Goal: Task Accomplishment & Management: Complete application form

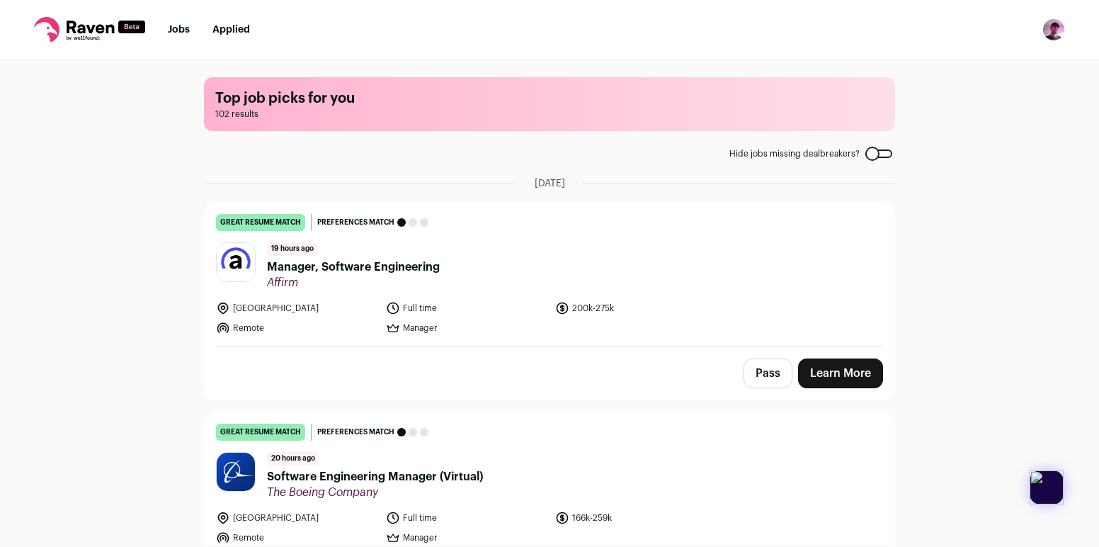
scroll to position [196, 0]
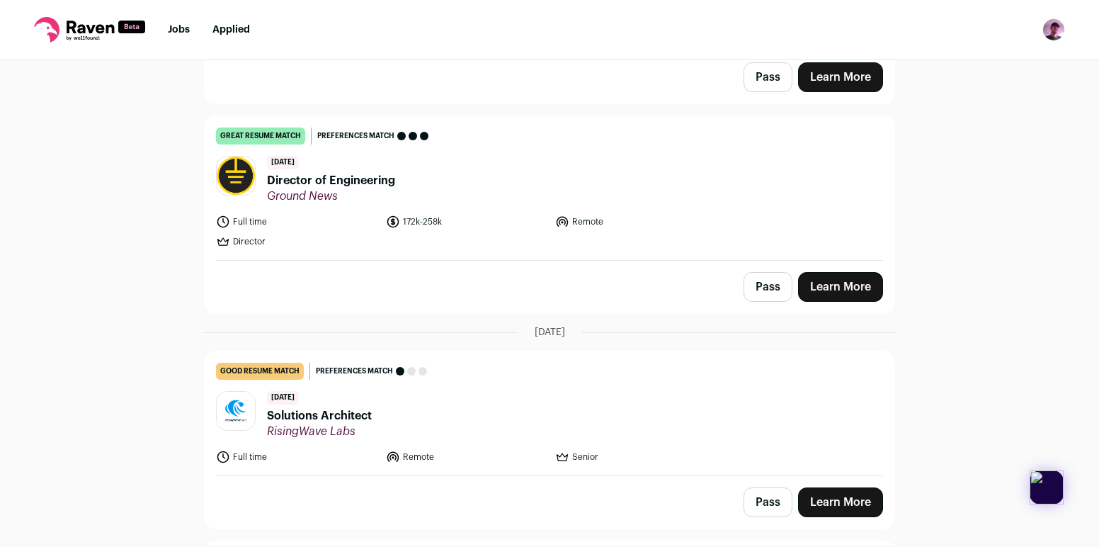
scroll to position [2164, 0]
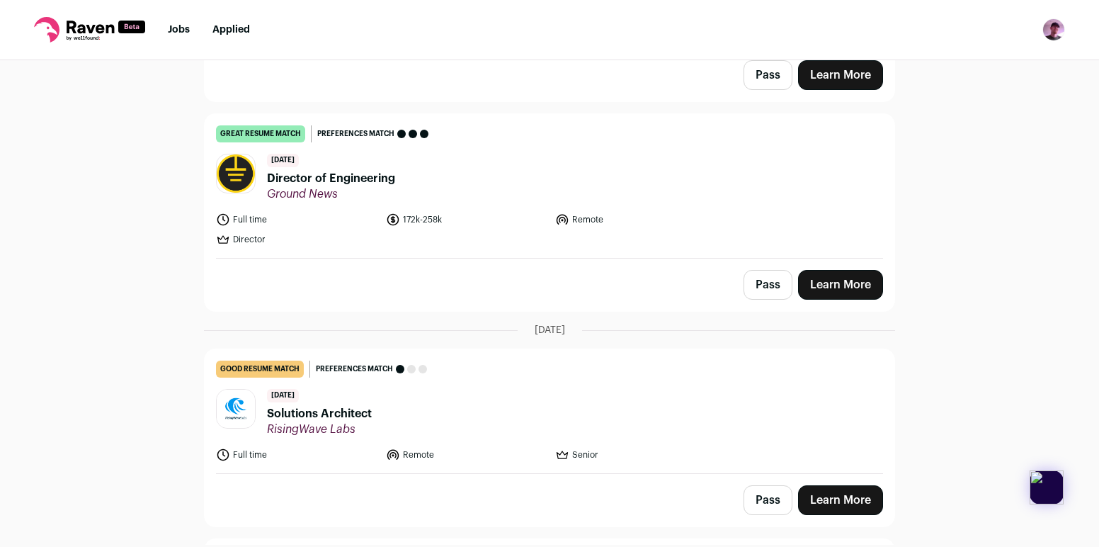
click at [317, 186] on span "Director of Engineering" at bounding box center [331, 178] width 128 height 17
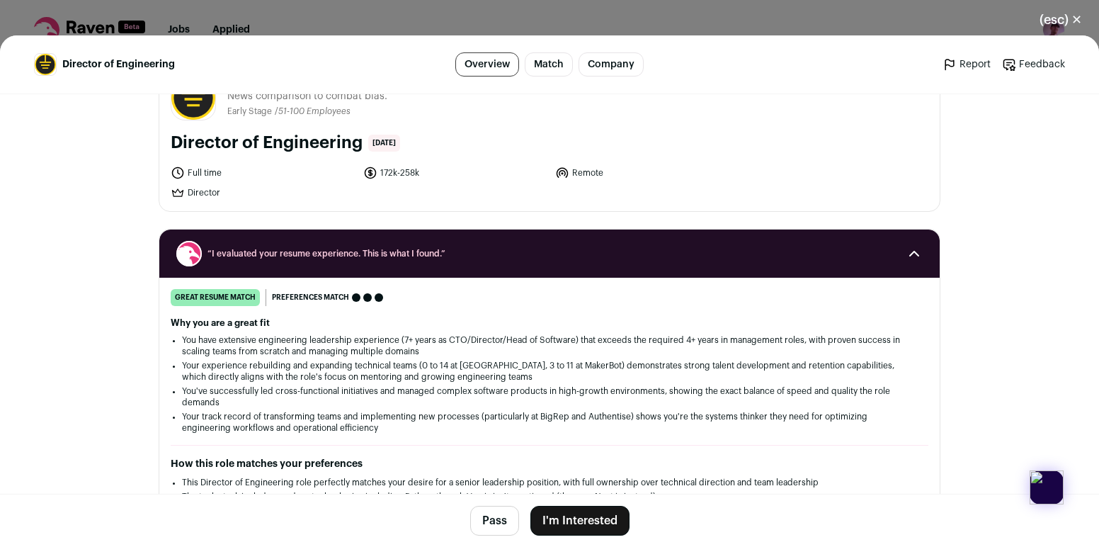
scroll to position [0, 0]
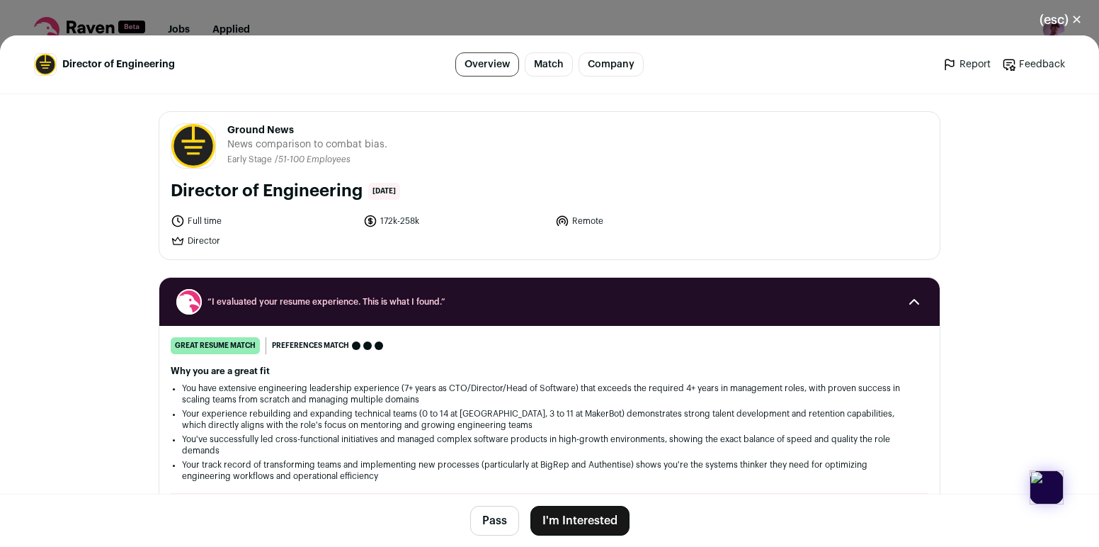
click at [869, 16] on div "(esc) ✕ Director of Engineering Overview Match Company Report Feedback Report F…" at bounding box center [549, 273] width 1099 height 547
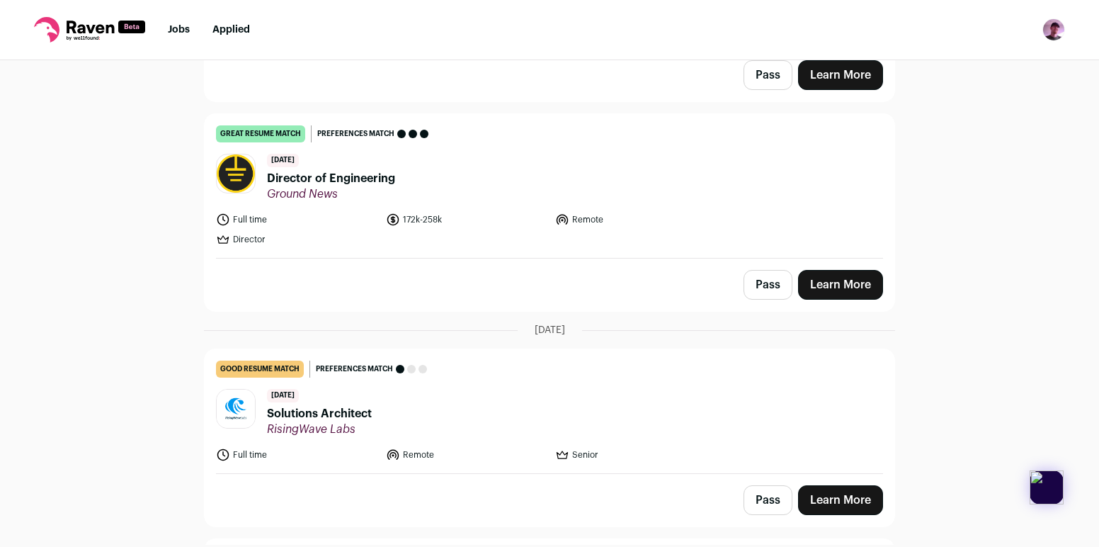
click at [1056, 33] on img "Open dropdown" at bounding box center [1053, 29] width 23 height 23
click at [973, 26] on nav "Jobs Applied Settings Notifications Preferences Resume Subscription FAQs Logout" at bounding box center [549, 30] width 1099 height 60
click at [1046, 35] on img "Open dropdown" at bounding box center [1053, 29] width 23 height 23
click at [952, 35] on nav "Jobs Applied Settings Notifications Preferences Resume Subscription FAQs Logout" at bounding box center [549, 30] width 1099 height 60
click at [828, 291] on link "Learn More" at bounding box center [840, 285] width 85 height 30
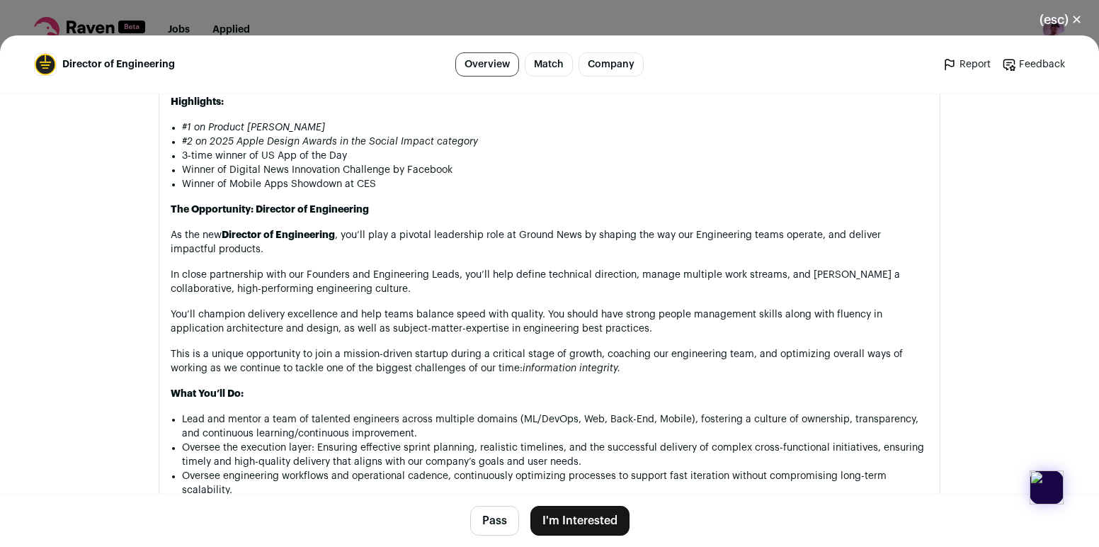
scroll to position [872, 0]
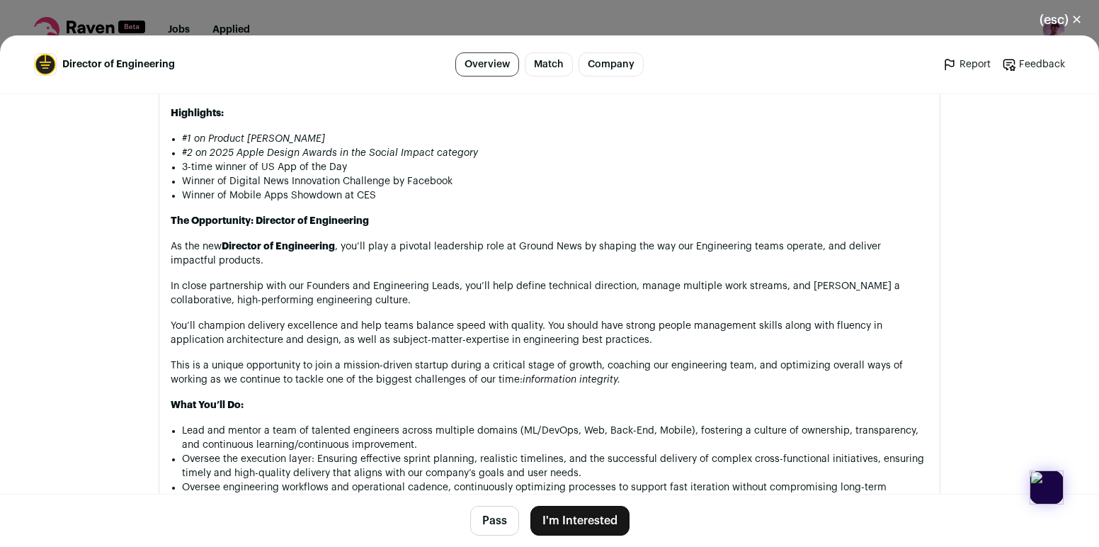
click at [566, 515] on button "I'm Interested" at bounding box center [579, 520] width 99 height 30
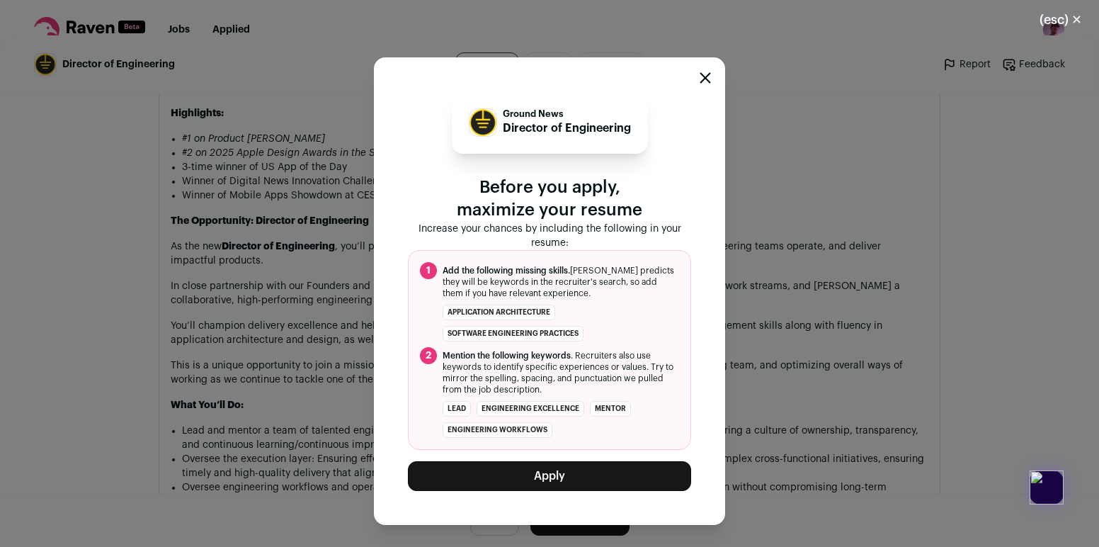
click at [590, 484] on button "Apply" at bounding box center [549, 476] width 283 height 30
